Goal: Find specific page/section: Find specific page/section

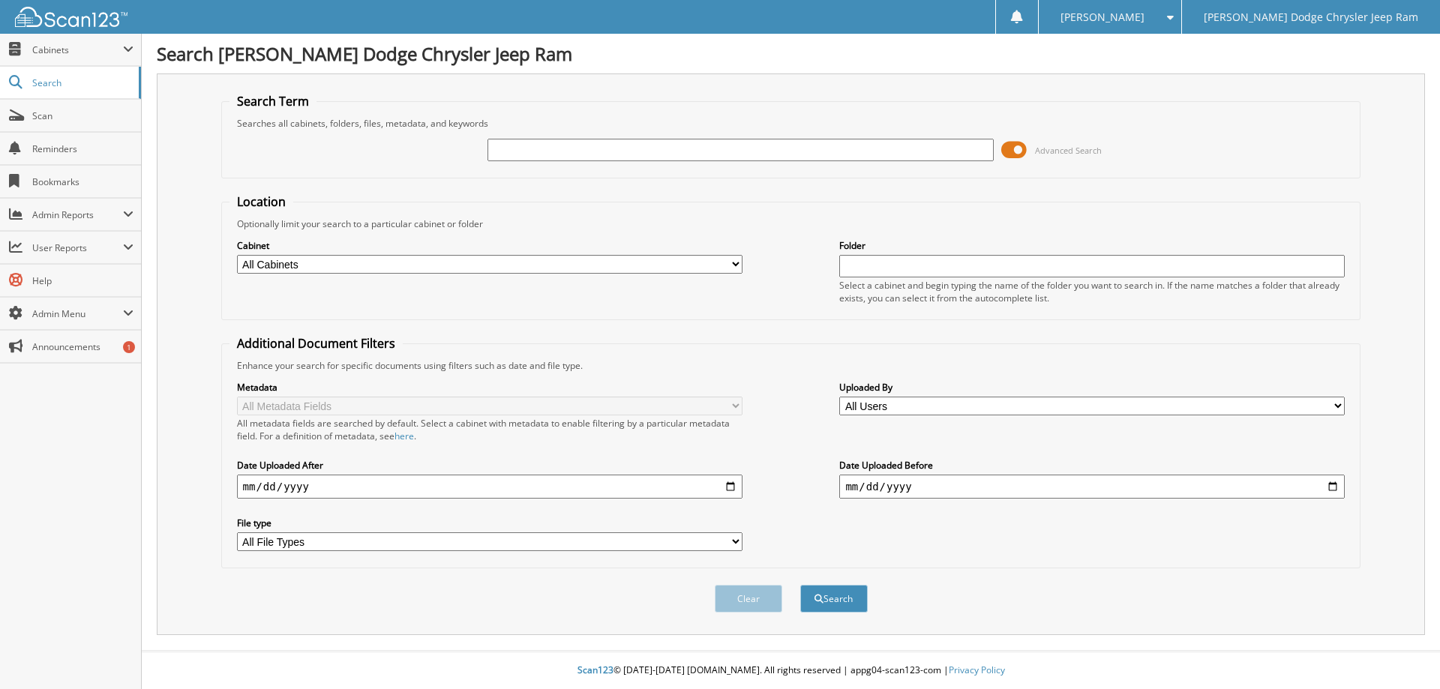
click at [538, 148] on input "text" at bounding box center [739, 150] width 505 height 22
type input "31320"
click at [800, 585] on button "Search" at bounding box center [833, 599] width 67 height 28
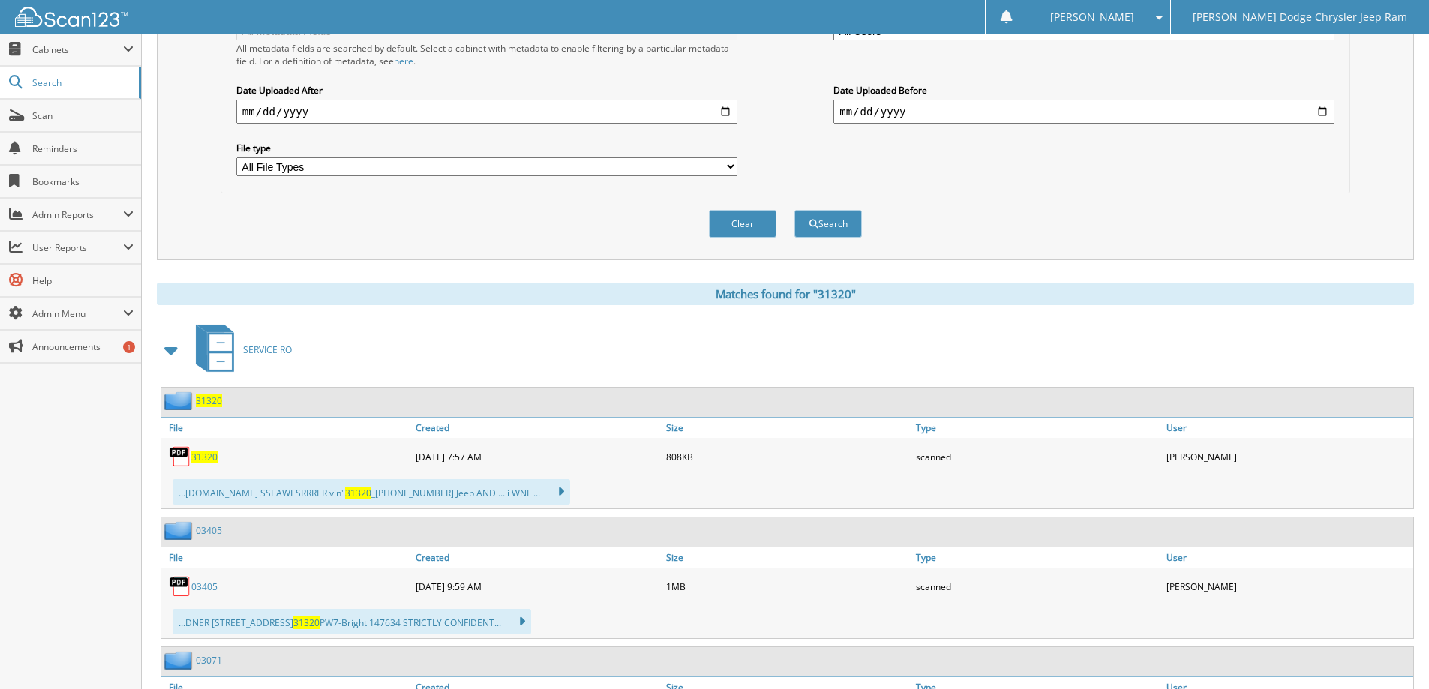
scroll to position [450, 0]
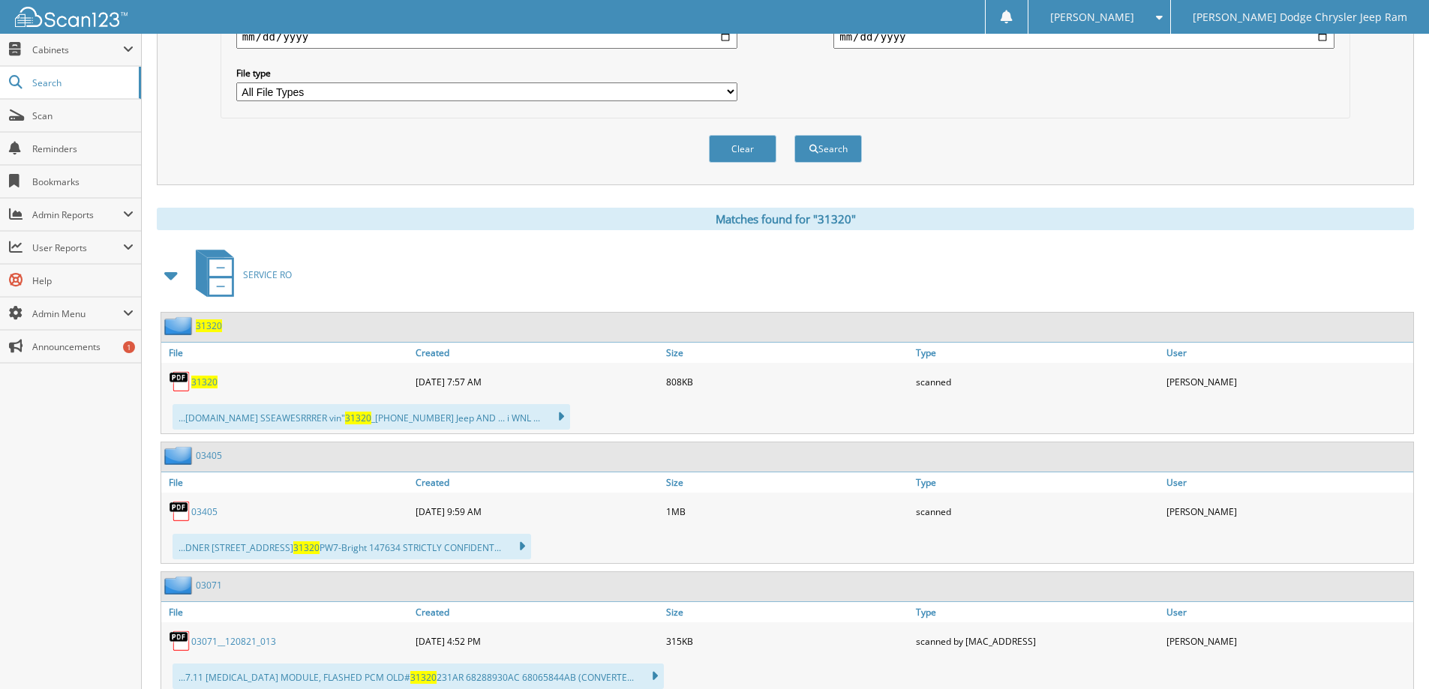
click at [196, 384] on span "31320" at bounding box center [204, 382] width 26 height 13
